Goal: Transaction & Acquisition: Purchase product/service

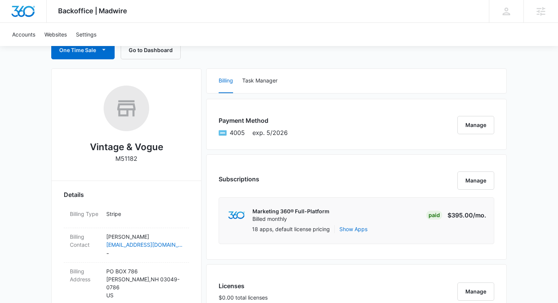
scroll to position [24, 0]
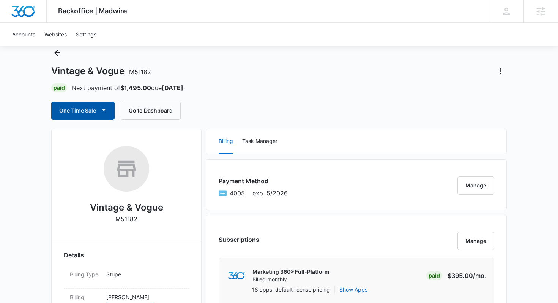
click at [78, 104] on button "One Time Sale" at bounding box center [82, 110] width 63 height 18
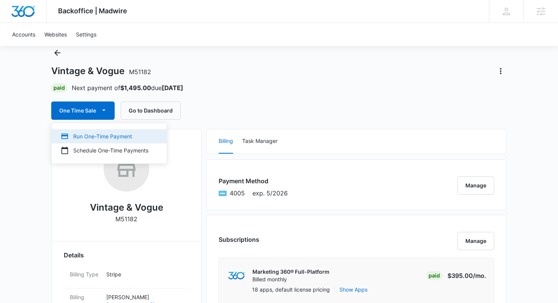
click at [82, 131] on button "Run One-Time Payment" at bounding box center [109, 136] width 115 height 14
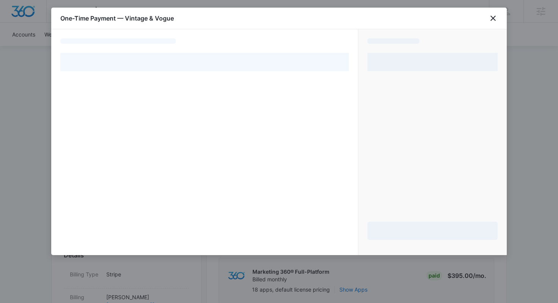
select select "pm_1OMe6nA4n8RTgNjUOJFM3sXg"
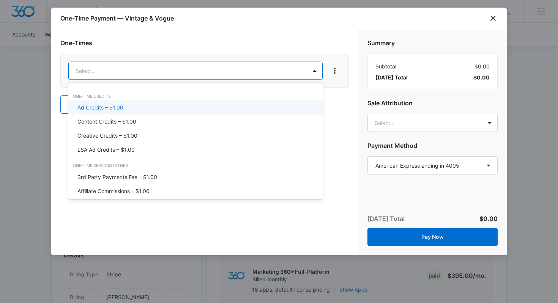
click at [166, 103] on div "Ad Credits – $1.00" at bounding box center [195, 107] width 254 height 14
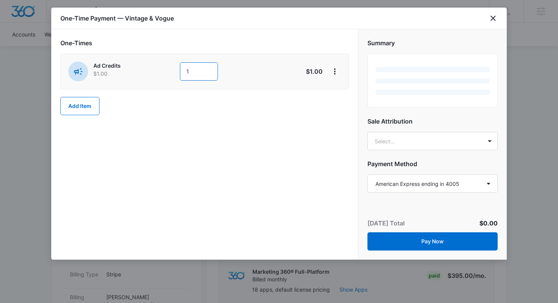
click at [197, 74] on input "1" at bounding box center [199, 71] width 38 height 18
type input "2500"
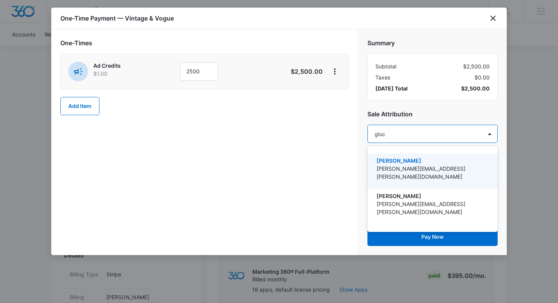
type input "[PERSON_NAME]"
click at [408, 164] on p "[PERSON_NAME][EMAIL_ADDRESS][PERSON_NAME][DOMAIN_NAME]" at bounding box center [432, 172] width 110 height 16
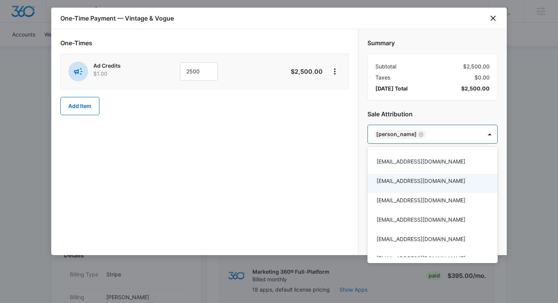
click at [501, 193] on div at bounding box center [279, 151] width 558 height 303
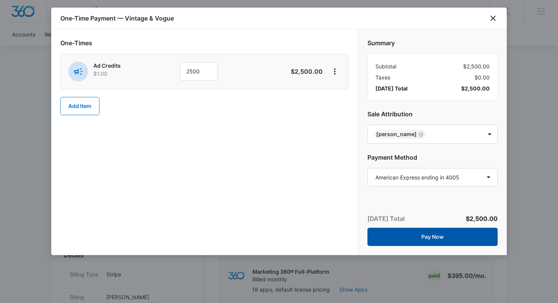
click at [462, 243] on button "Pay Now" at bounding box center [433, 236] width 130 height 18
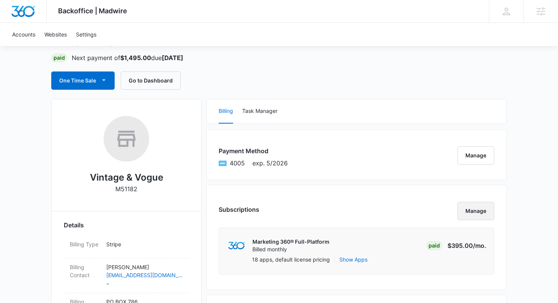
scroll to position [108, 0]
